Goal: Task Accomplishment & Management: Manage account settings

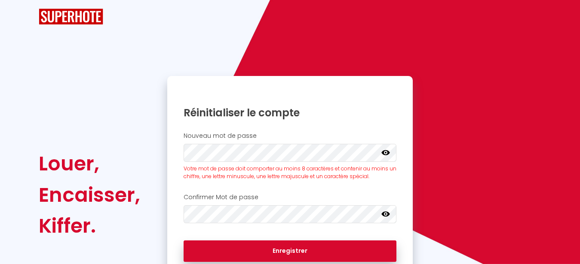
click at [385, 156] on icon at bounding box center [385, 152] width 9 height 9
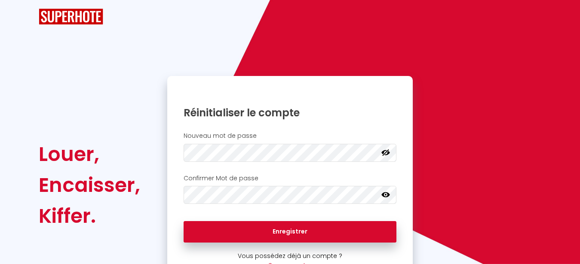
click at [387, 196] on icon at bounding box center [385, 195] width 9 height 9
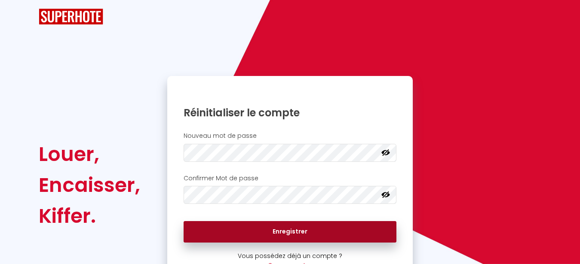
click at [295, 232] on button "Enregistrer" at bounding box center [290, 231] width 213 height 21
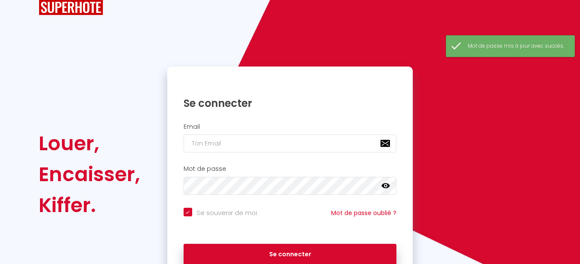
scroll to position [44, 0]
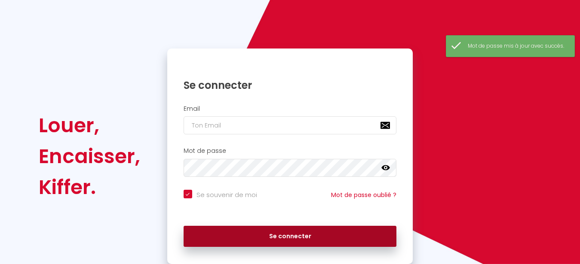
click at [293, 237] on button "Se connecter" at bounding box center [290, 236] width 213 height 21
checkbox input "true"
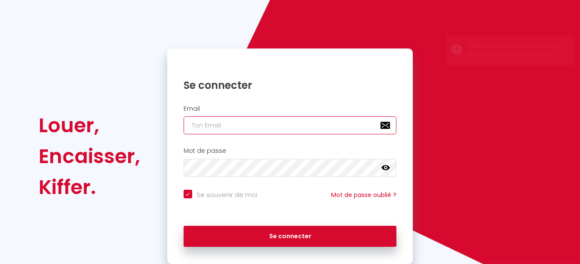
click at [265, 124] on input "email" at bounding box center [290, 125] width 213 height 18
type input "r"
checkbox input "true"
type input "re"
checkbox input "true"
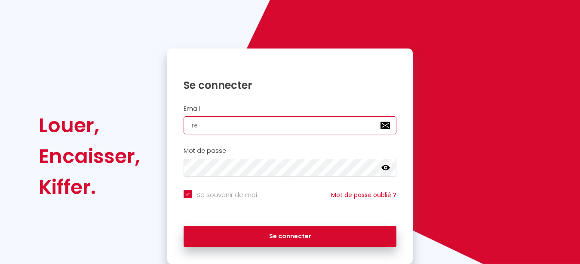
type input "rec"
checkbox input "true"
type input "[PERSON_NAME]"
checkbox input "true"
type input "reche"
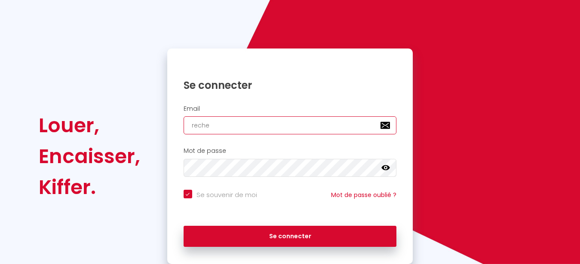
checkbox input "true"
type input "recher"
checkbox input "true"
type input "recher."
checkbox input "true"
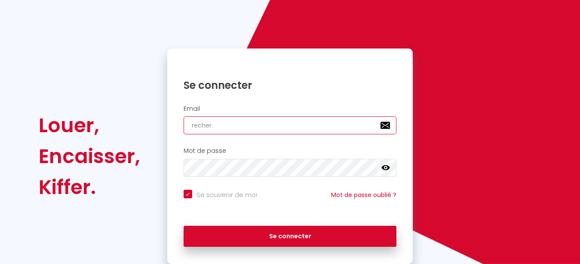
type input "recher.g"
checkbox input "true"
type input "[DOMAIN_NAME]"
checkbox input "true"
type input "recher.ghi"
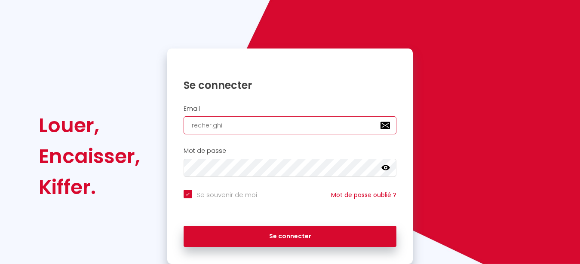
checkbox input "true"
type input "recher.ghis"
checkbox input "true"
type input "recher.ghisl"
checkbox input "true"
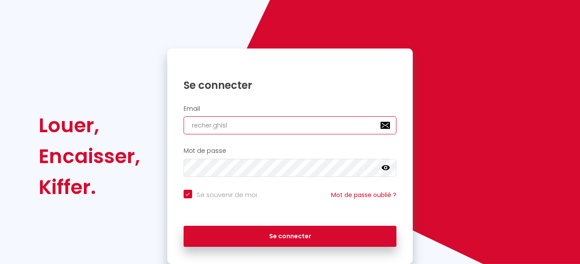
type input "recher.[PERSON_NAME]"
checkbox input "true"
type input "recher.ghislai"
checkbox input "true"
type input "recher.ghislain"
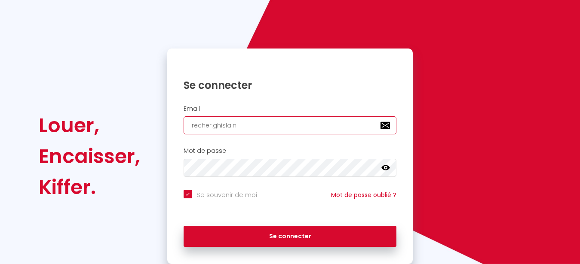
checkbox input "true"
type input "recher.[PERSON_NAME]"
checkbox input "true"
type input "recher.[PERSON_NAME]@"
checkbox input "true"
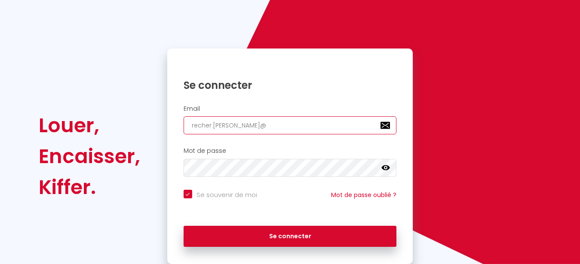
type input "recher.[PERSON_NAME]@b"
checkbox input "true"
type input "recher.[PERSON_NAME]@bb"
checkbox input "true"
type input "recher.[PERSON_NAME]@bbo"
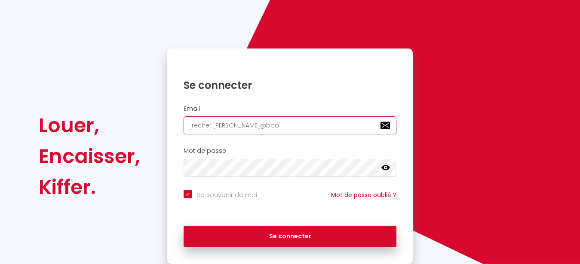
checkbox input "true"
type input "recher.[PERSON_NAME]@bbox"
checkbox input "true"
type input "recher.[PERSON_NAME]@bbox."
checkbox input "true"
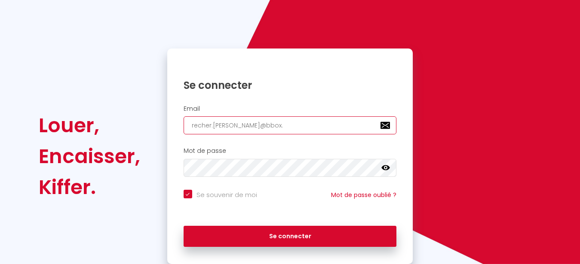
type input "recher.[PERSON_NAME]@bbox.f"
checkbox input "true"
type input "[EMAIL_ADDRESS][PERSON_NAME][DOMAIN_NAME]"
checkbox input "true"
type input "[EMAIL_ADDRESS][PERSON_NAME][DOMAIN_NAME]"
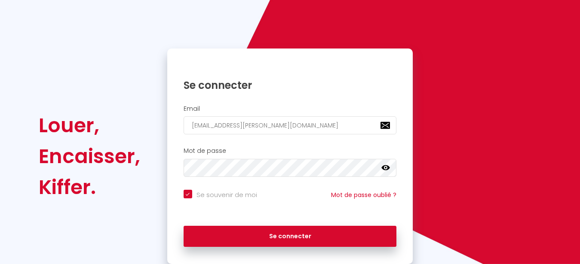
click at [386, 168] on icon at bounding box center [385, 167] width 9 height 5
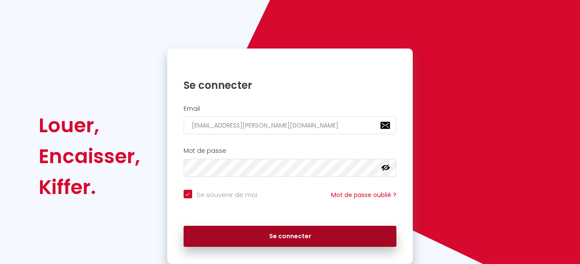
click at [278, 235] on button "Se connecter" at bounding box center [290, 236] width 213 height 21
checkbox input "true"
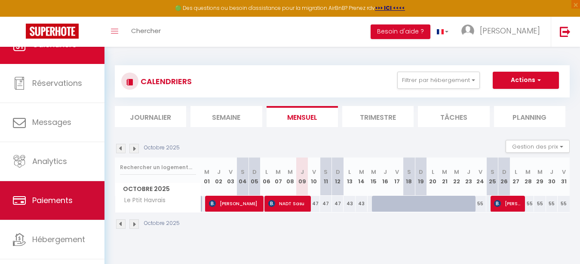
scroll to position [36, 0]
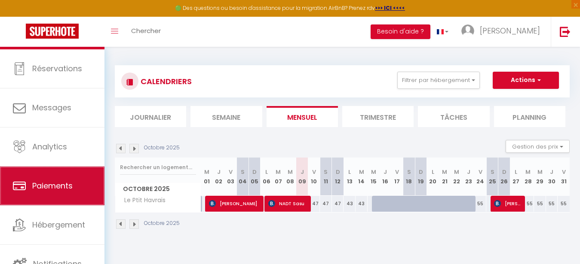
click at [52, 182] on link "Paiements" at bounding box center [52, 186] width 104 height 39
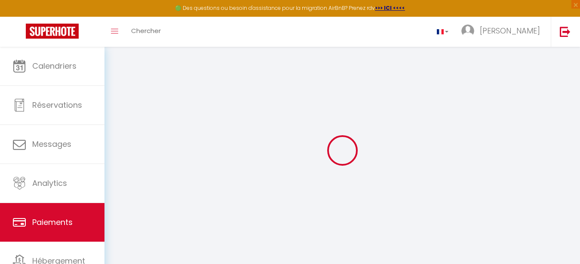
select select "2"
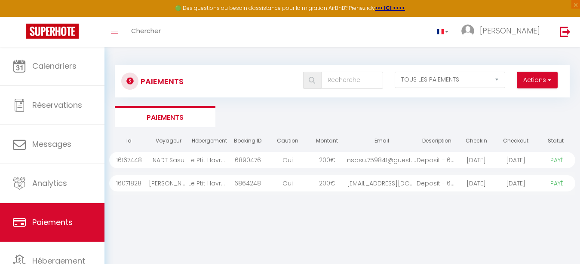
click at [174, 159] on div "NADT Sasu" at bounding box center [169, 160] width 40 height 16
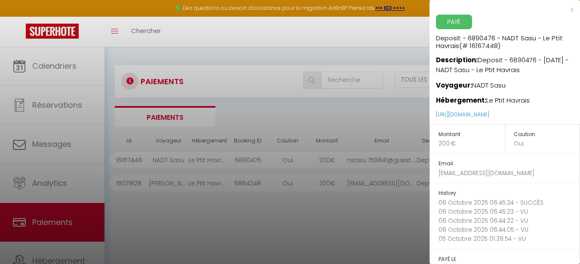
click at [203, 202] on div at bounding box center [290, 132] width 580 height 264
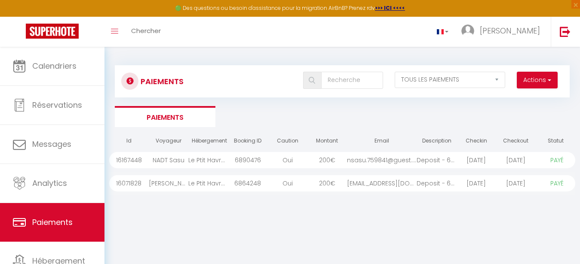
click at [156, 182] on div "[PERSON_NAME]" at bounding box center [169, 183] width 40 height 16
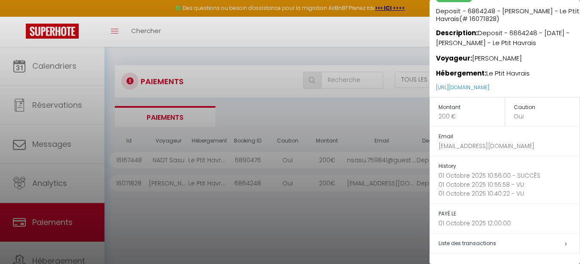
scroll to position [44, 0]
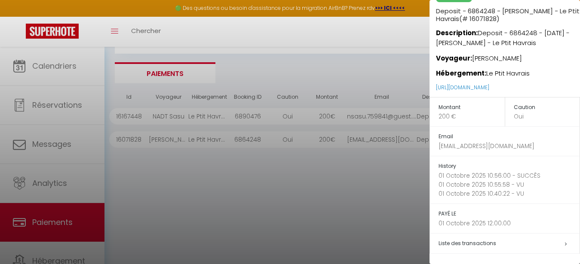
click at [565, 243] on icon at bounding box center [566, 244] width 2 height 5
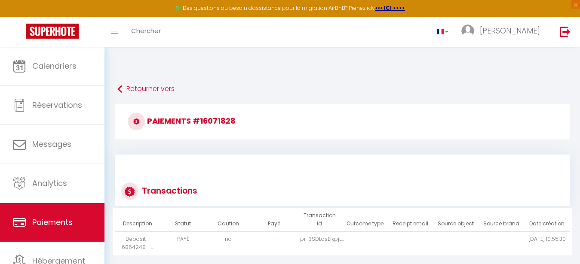
click at [145, 120] on h3 "Paiements #16071828" at bounding box center [342, 121] width 455 height 34
click at [116, 89] on div "Retourner vers" at bounding box center [341, 72] width 475 height 50
click at [119, 89] on icon at bounding box center [119, 89] width 5 height 15
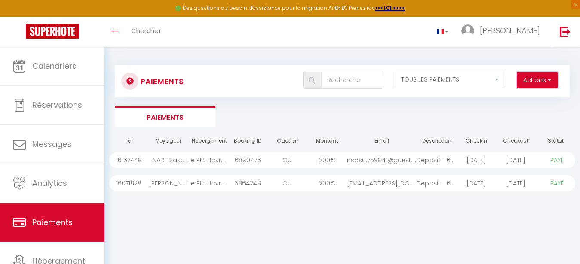
click at [527, 76] on button "Actions" at bounding box center [537, 80] width 41 height 17
click at [524, 77] on button "Actions" at bounding box center [537, 80] width 41 height 17
click at [395, 72] on select "EN ATTENTE PAYÉ TOUS LES PAIEMENTS" at bounding box center [450, 80] width 111 height 16
select select "0"
click option "EN ATTENTE" at bounding box center [0, 0] width 0 height 0
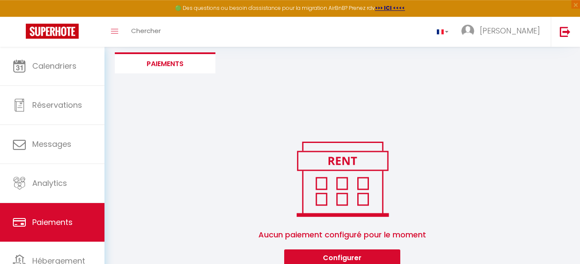
scroll to position [67, 0]
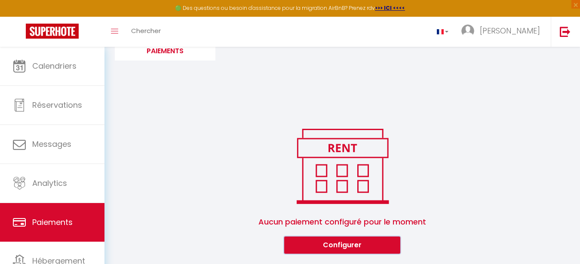
click at [350, 245] on button "Configurer" at bounding box center [342, 245] width 116 height 17
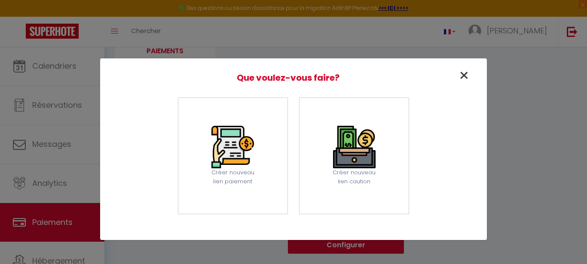
click at [464, 77] on span "×" at bounding box center [464, 76] width 11 height 24
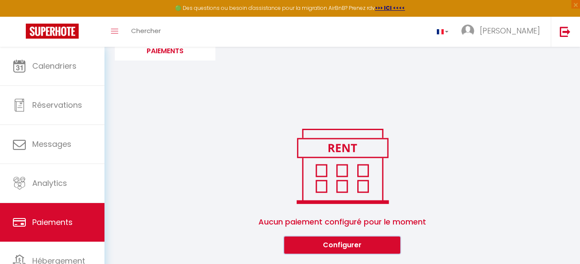
click at [335, 246] on button "Configurer" at bounding box center [342, 245] width 116 height 17
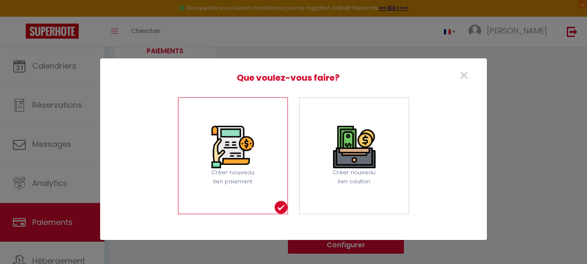
click at [239, 159] on img at bounding box center [232, 147] width 43 height 43
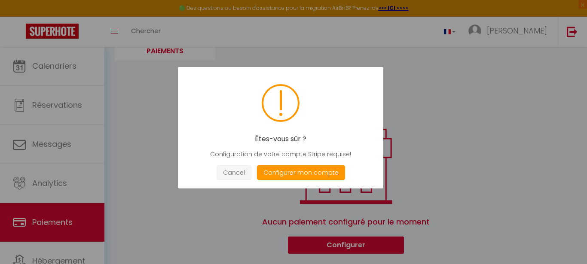
click at [228, 173] on button "Cancel" at bounding box center [234, 172] width 35 height 15
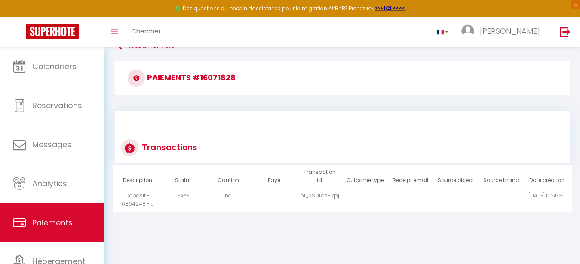
scroll to position [47, 0]
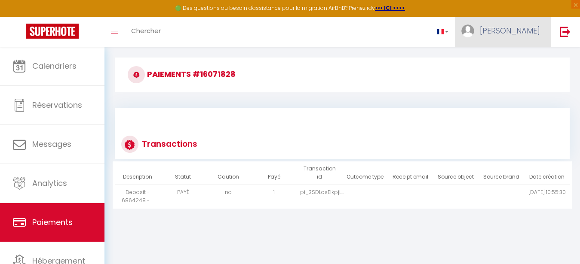
click at [523, 29] on span "[PERSON_NAME]" at bounding box center [510, 30] width 60 height 11
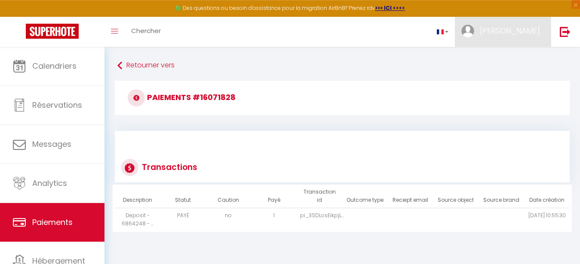
scroll to position [0, 0]
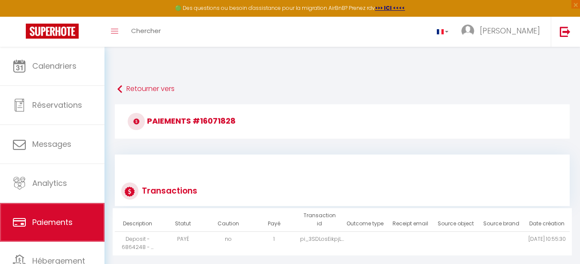
click at [59, 226] on span "Paiements" at bounding box center [52, 222] width 40 height 11
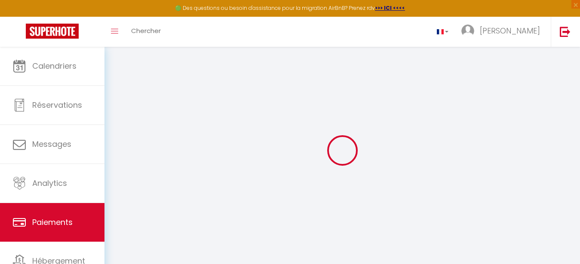
select select "2"
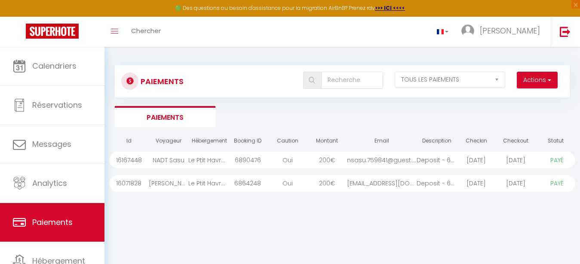
click at [180, 182] on div "[PERSON_NAME]" at bounding box center [169, 183] width 40 height 16
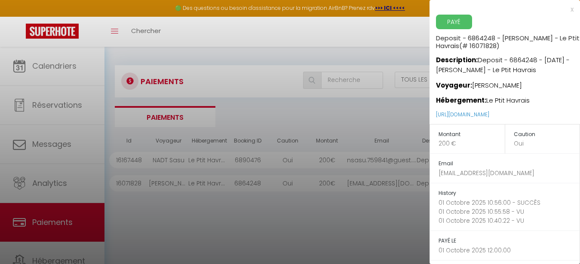
click at [204, 157] on div at bounding box center [290, 132] width 580 height 264
